Goal: Task Accomplishment & Management: Manage account settings

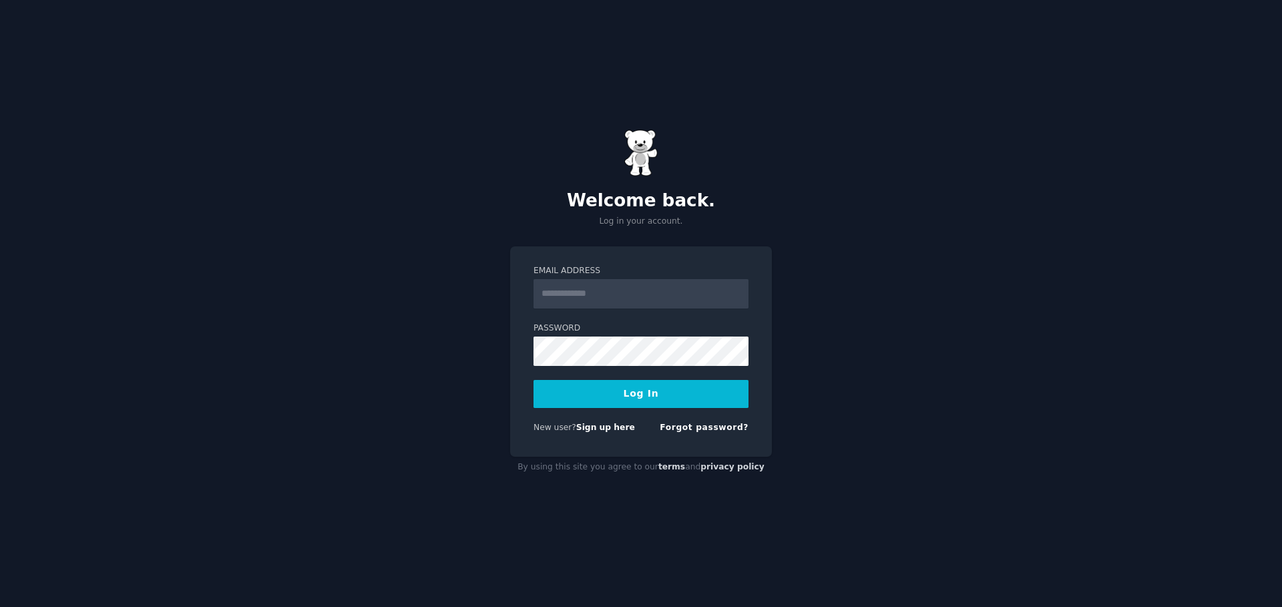
click at [634, 287] on input "Email Address" at bounding box center [640, 293] width 215 height 29
type input "**********"
click at [650, 390] on button "Log In" at bounding box center [640, 394] width 215 height 28
click at [642, 394] on button "Log In" at bounding box center [640, 394] width 215 height 28
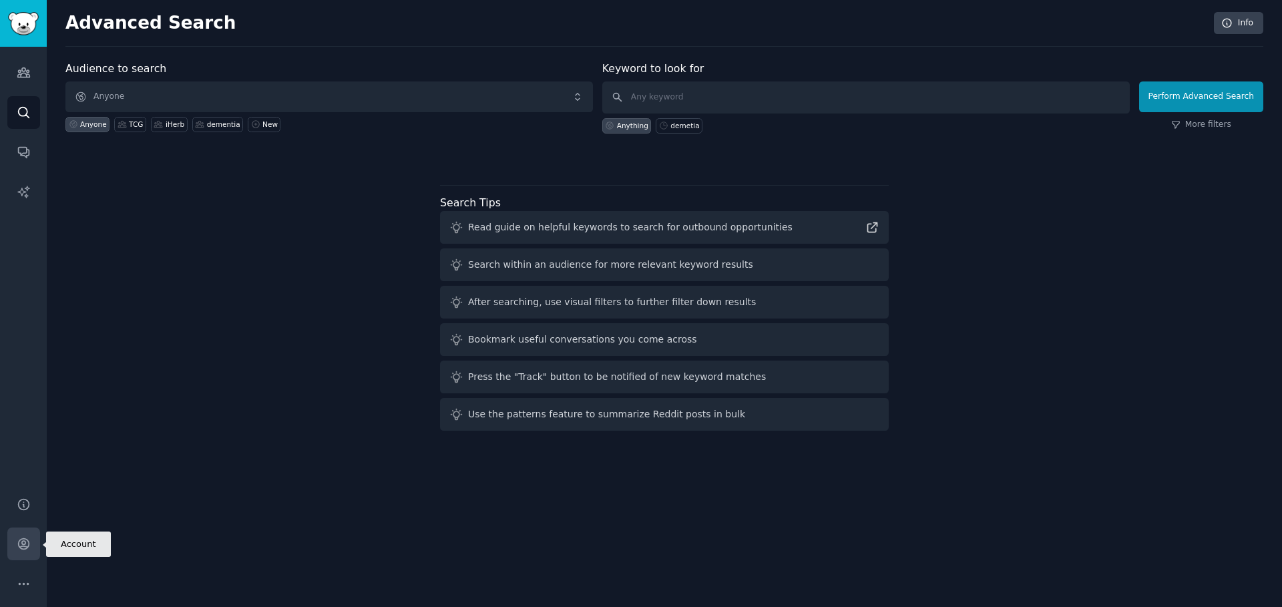
click at [31, 544] on link "Account" at bounding box center [23, 543] width 33 height 33
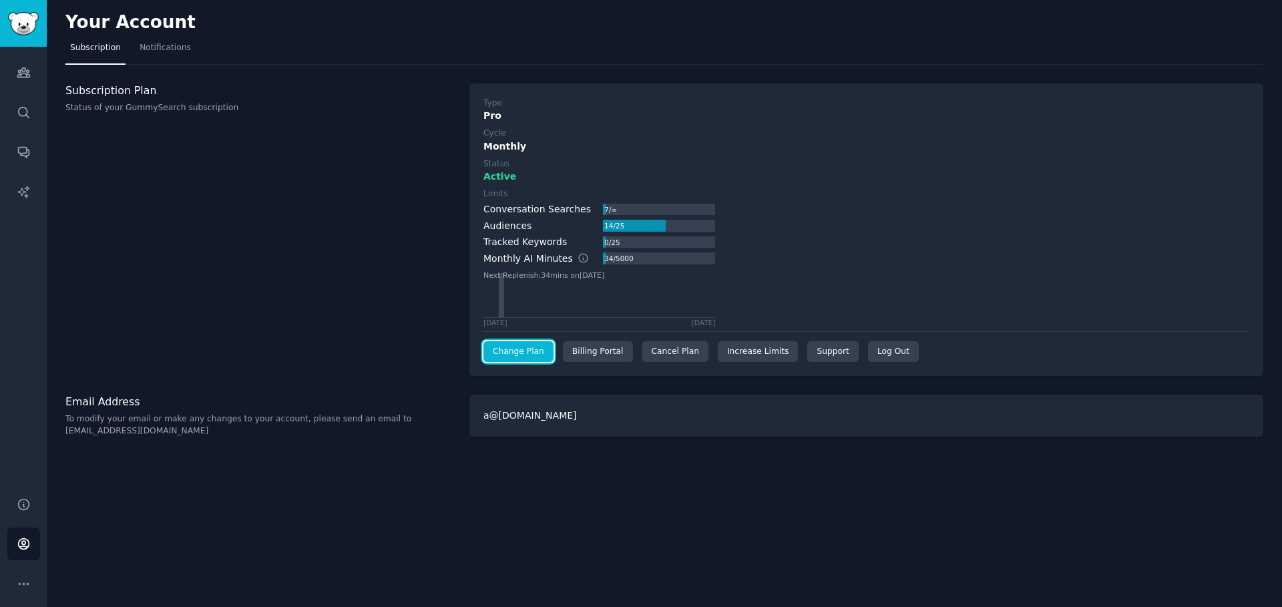
click at [513, 348] on link "Change Plan" at bounding box center [518, 351] width 70 height 21
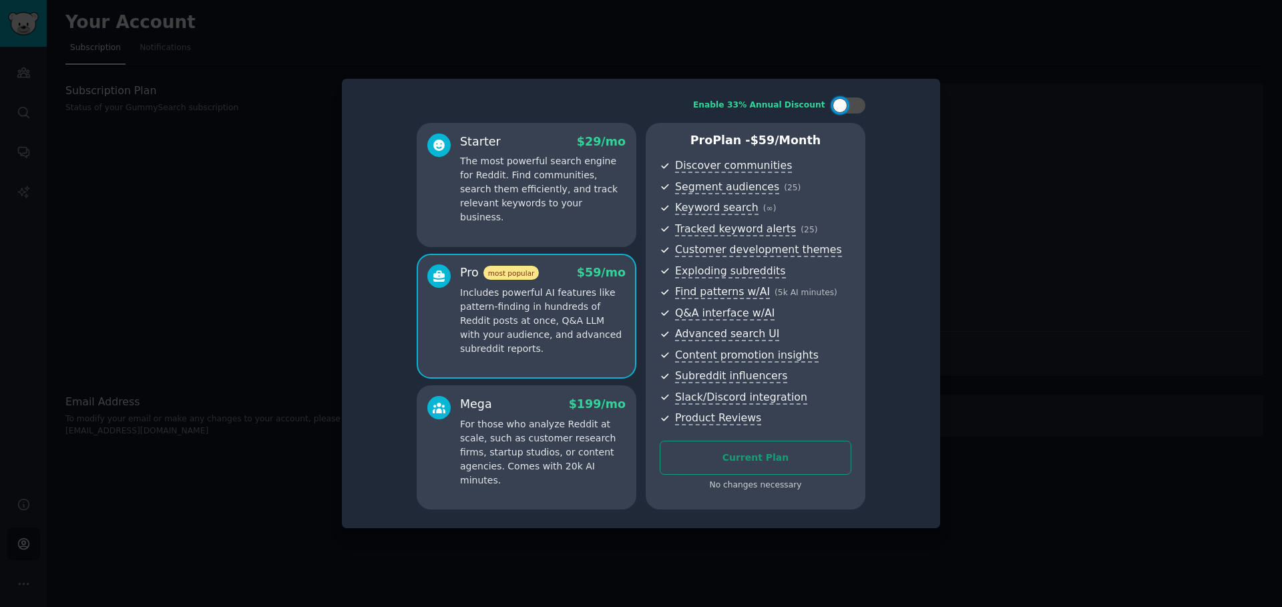
click at [977, 107] on div at bounding box center [641, 303] width 1282 height 607
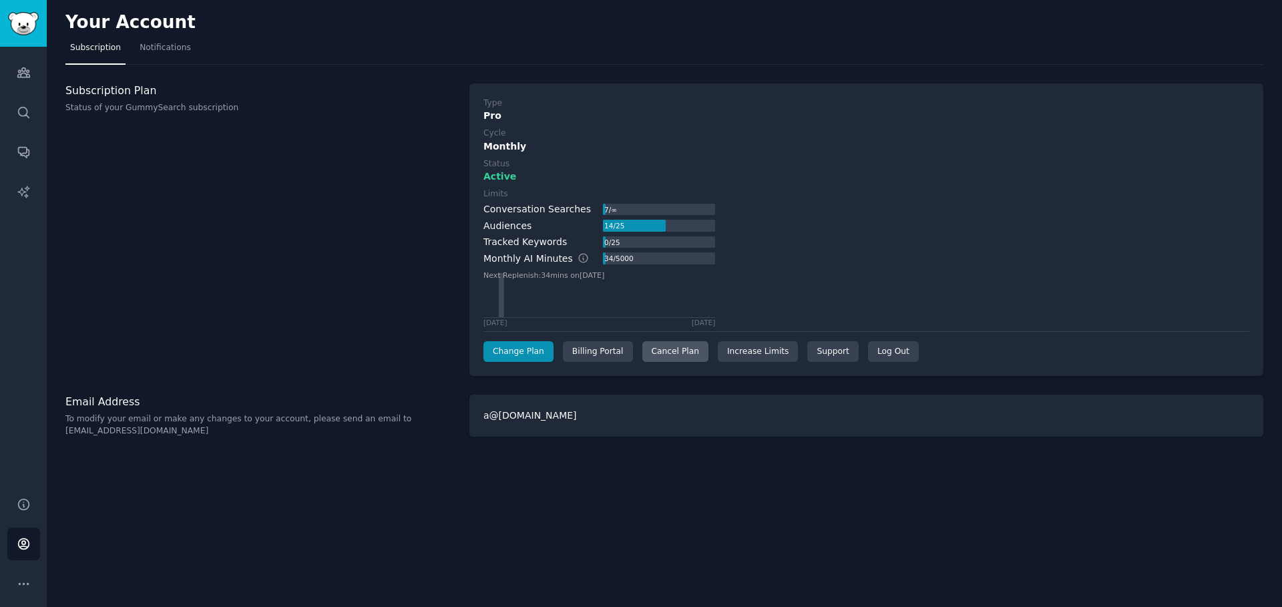
click at [676, 358] on div "Cancel Plan" at bounding box center [675, 351] width 66 height 21
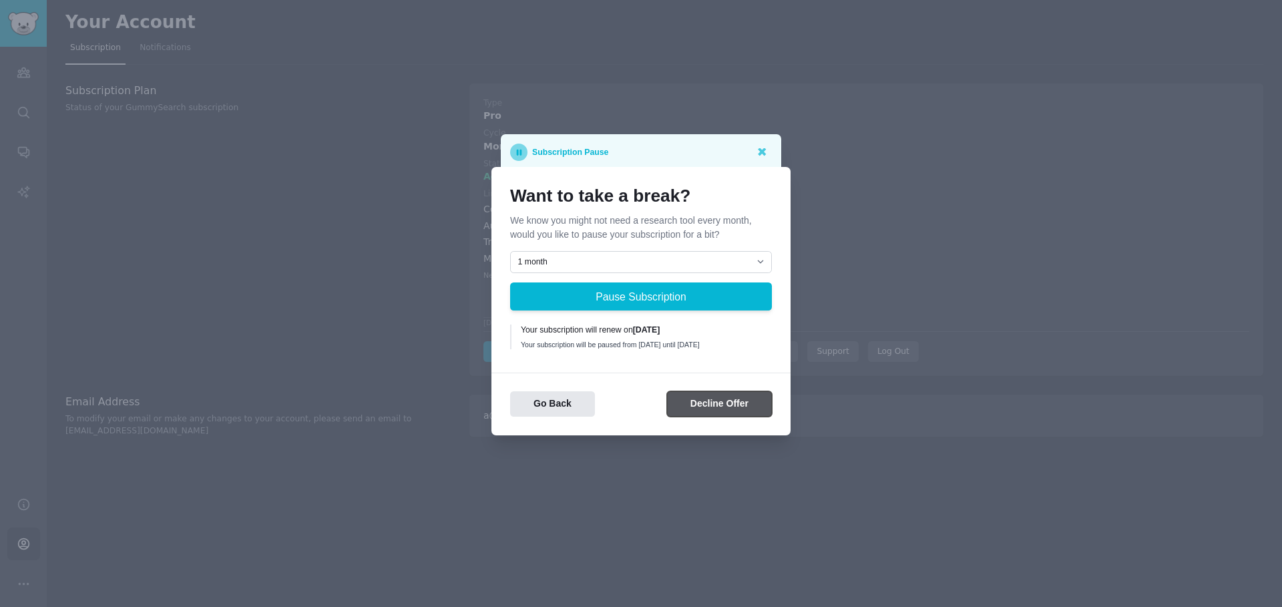
click at [707, 409] on button "Decline Offer" at bounding box center [719, 404] width 105 height 26
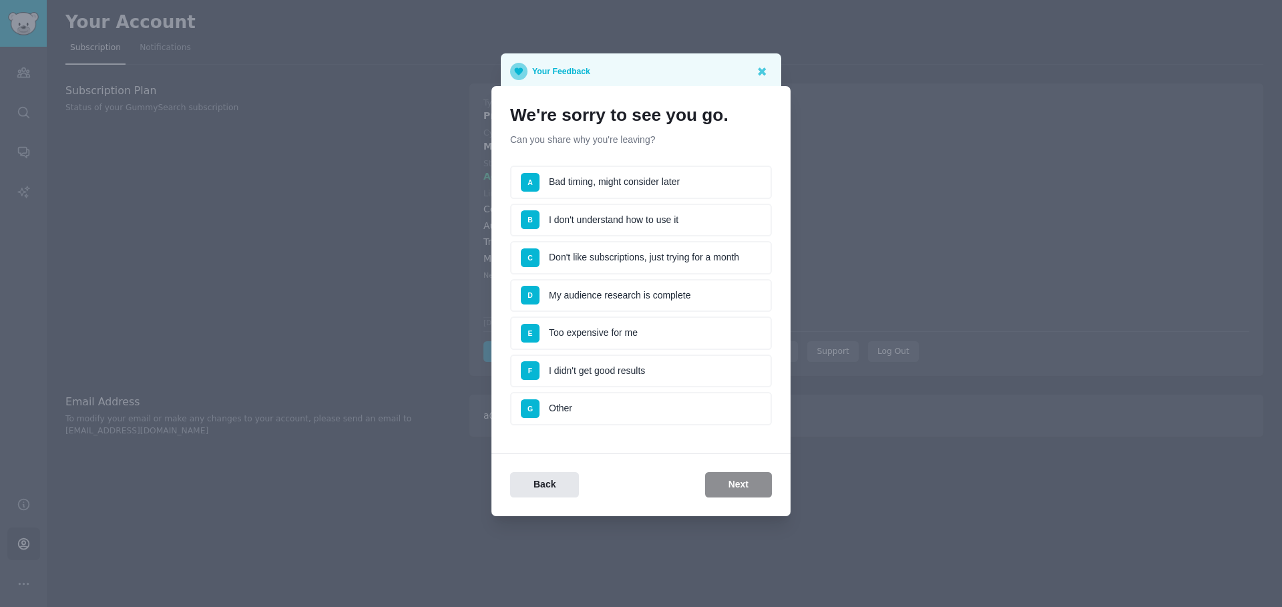
click at [637, 180] on li "A Bad timing, might consider later" at bounding box center [641, 182] width 262 height 33
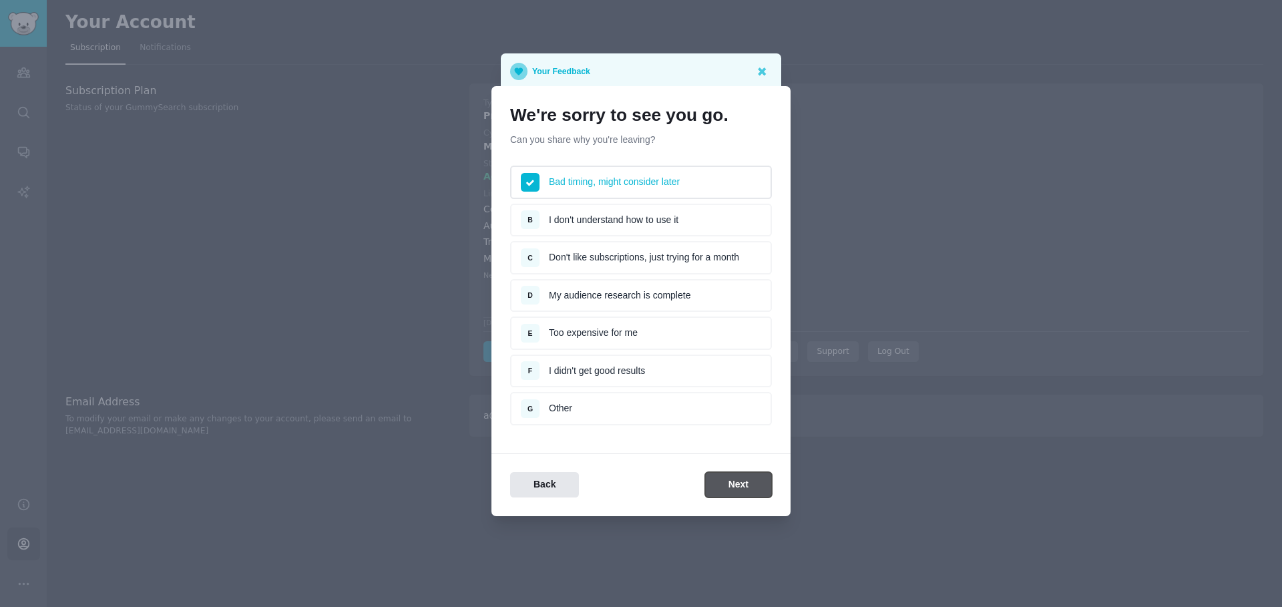
click at [734, 487] on button "Next" at bounding box center [738, 485] width 67 height 26
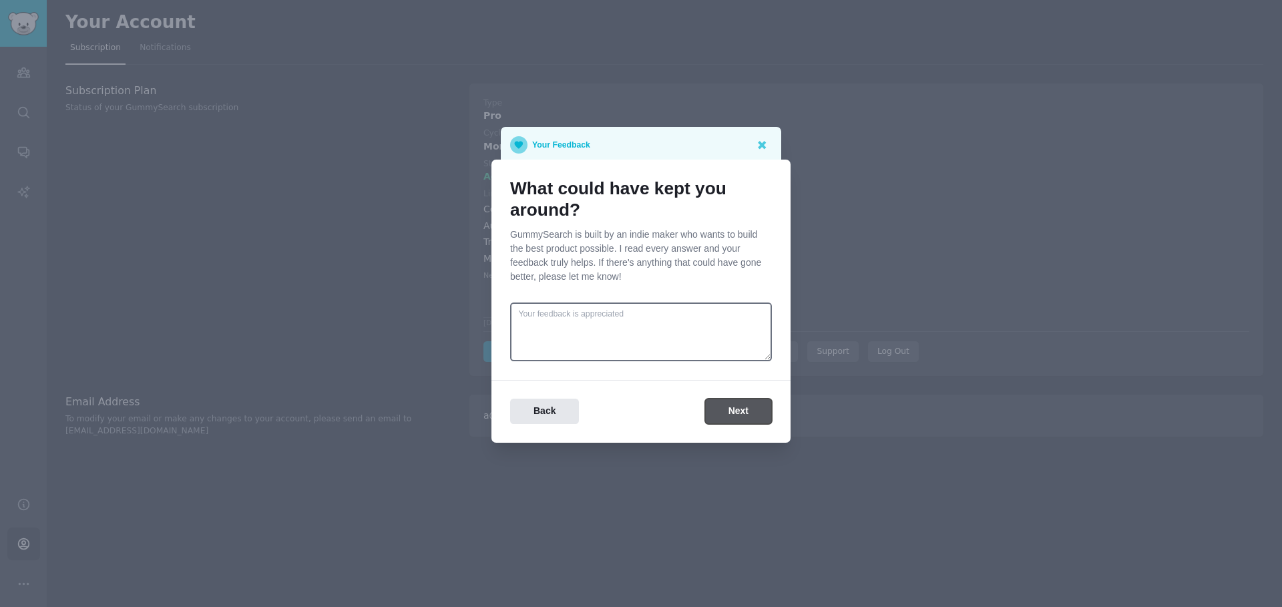
click at [744, 415] on button "Next" at bounding box center [738, 412] width 67 height 26
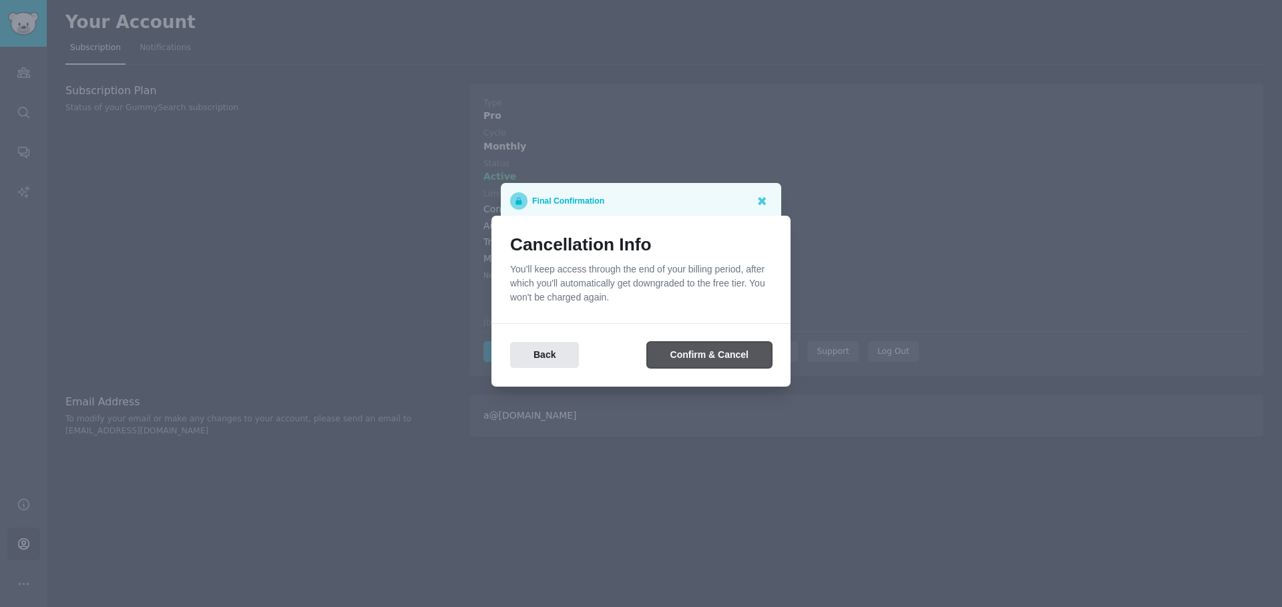
click at [716, 350] on button "Confirm & Cancel" at bounding box center [709, 355] width 125 height 26
